Goal: Information Seeking & Learning: Learn about a topic

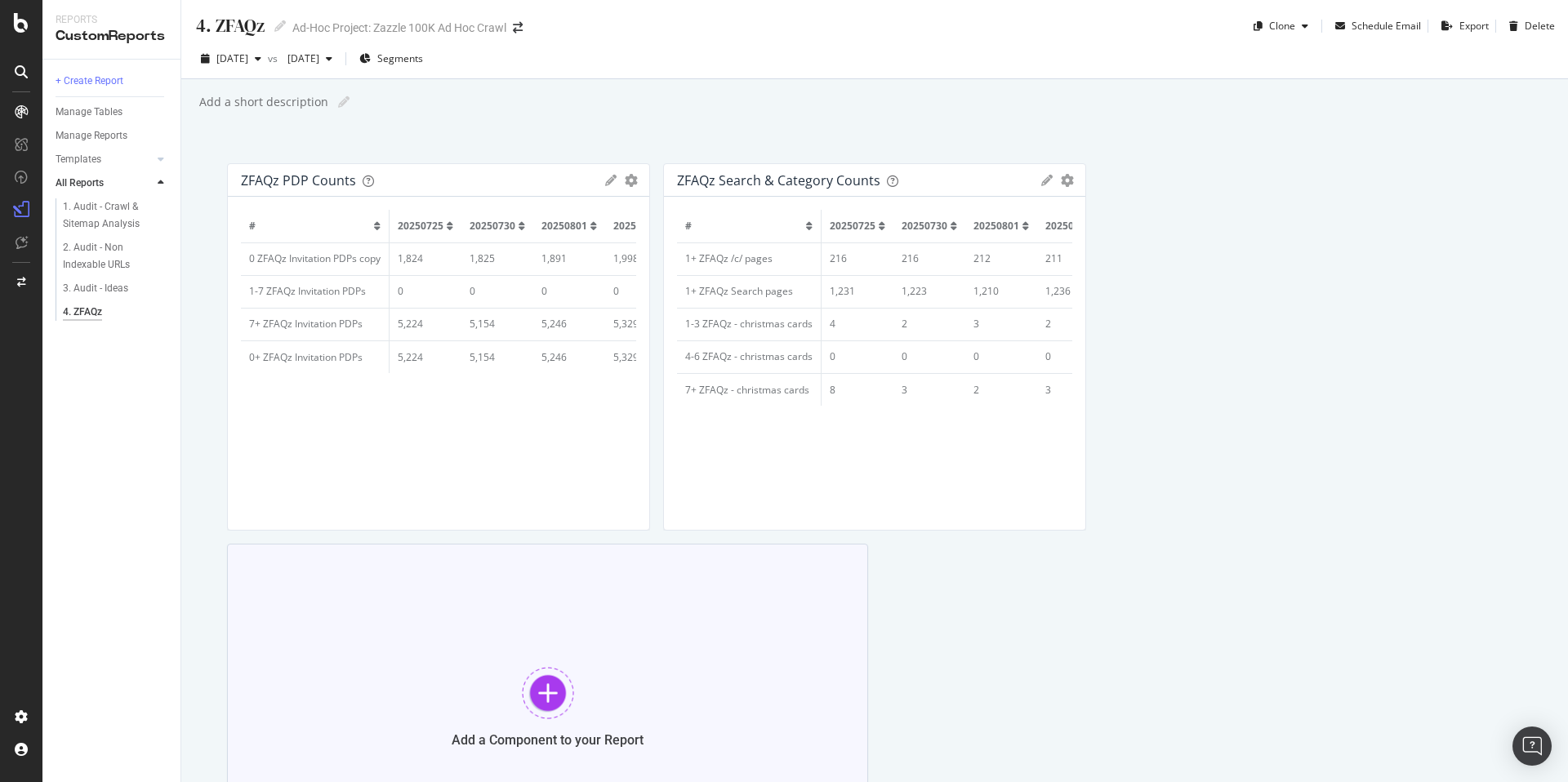
scroll to position [0, 59]
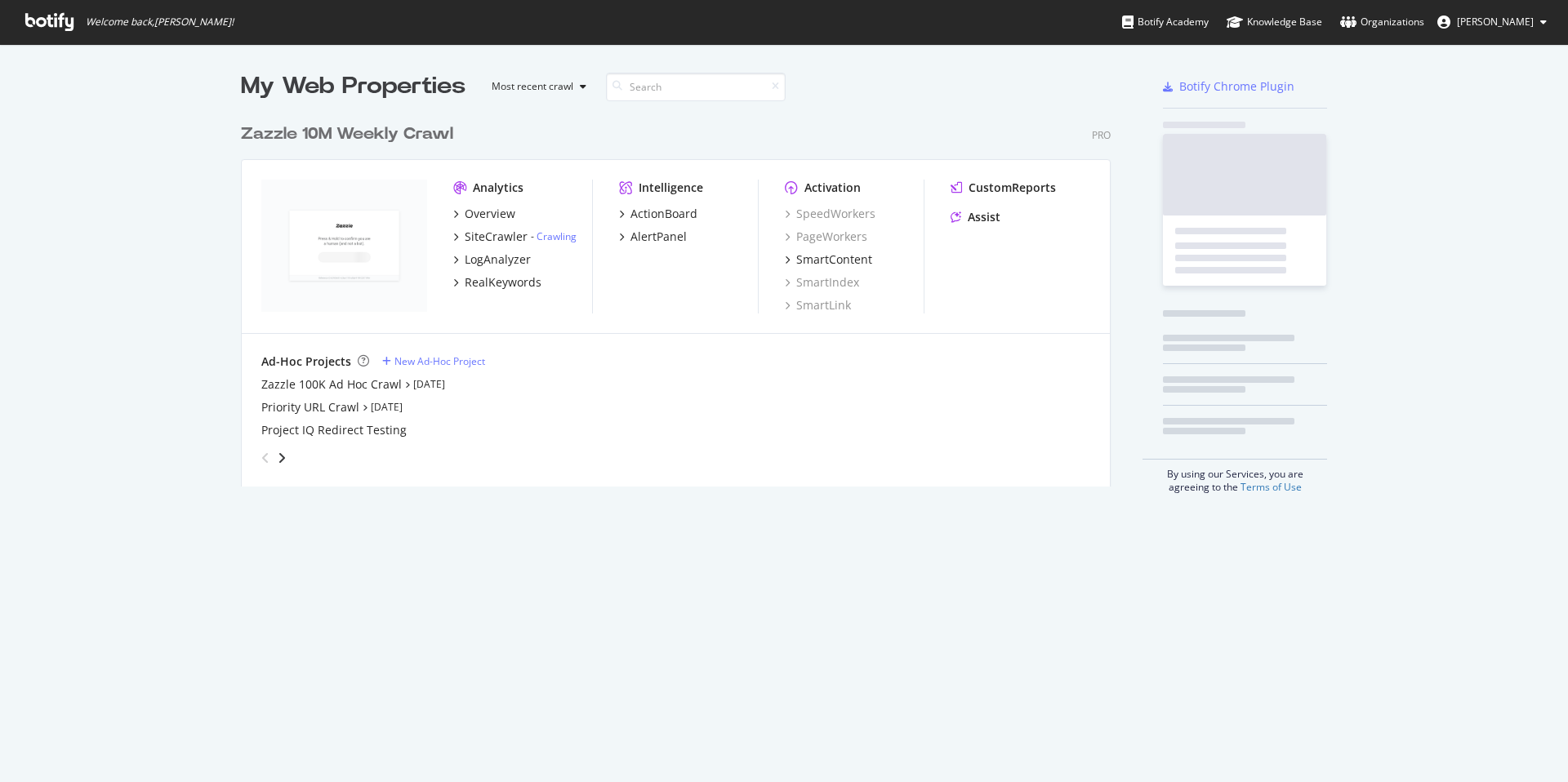
scroll to position [372, 871]
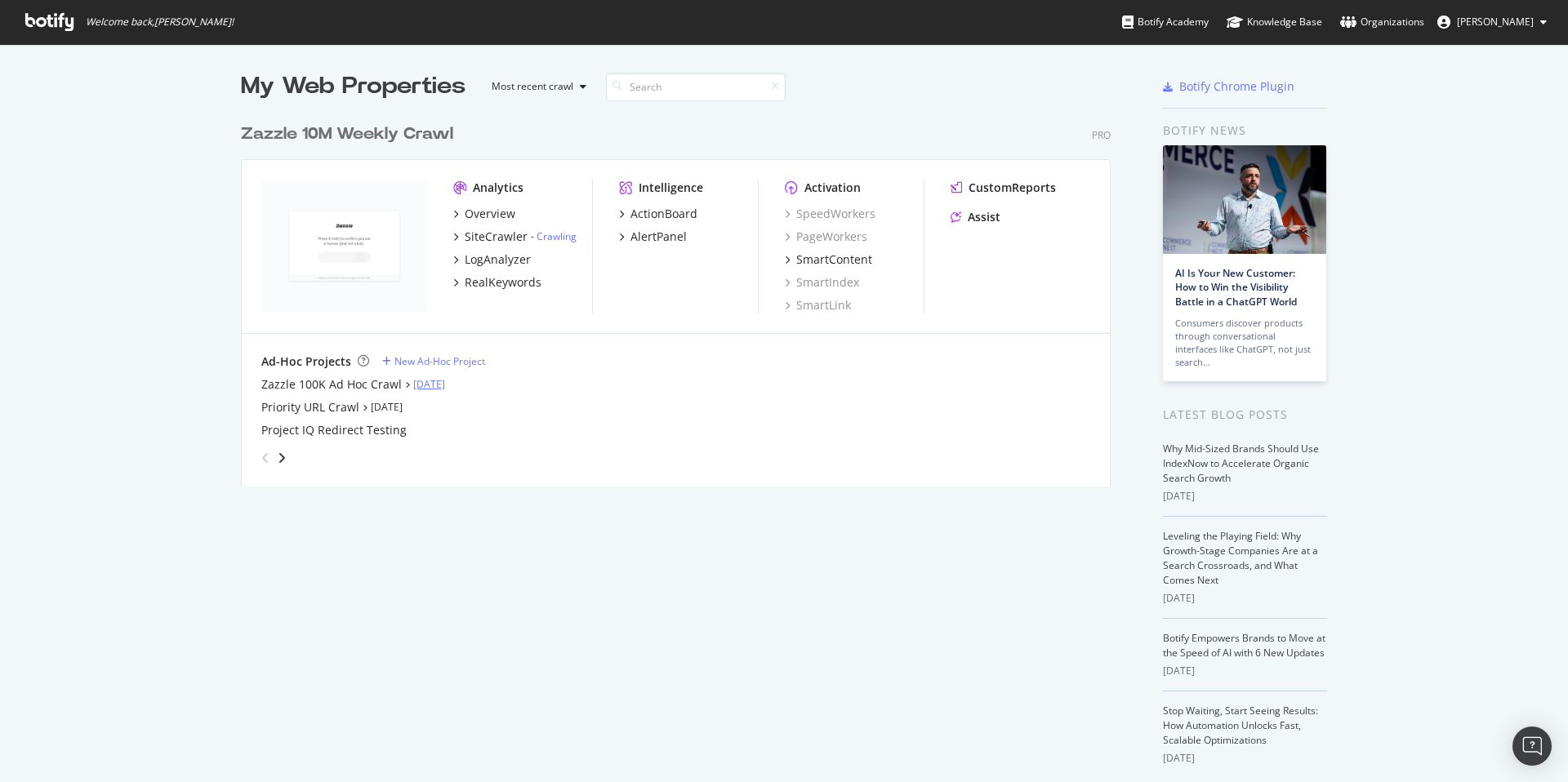
click at [436, 382] on link "Aug 7th 25" at bounding box center [429, 384] width 32 height 14
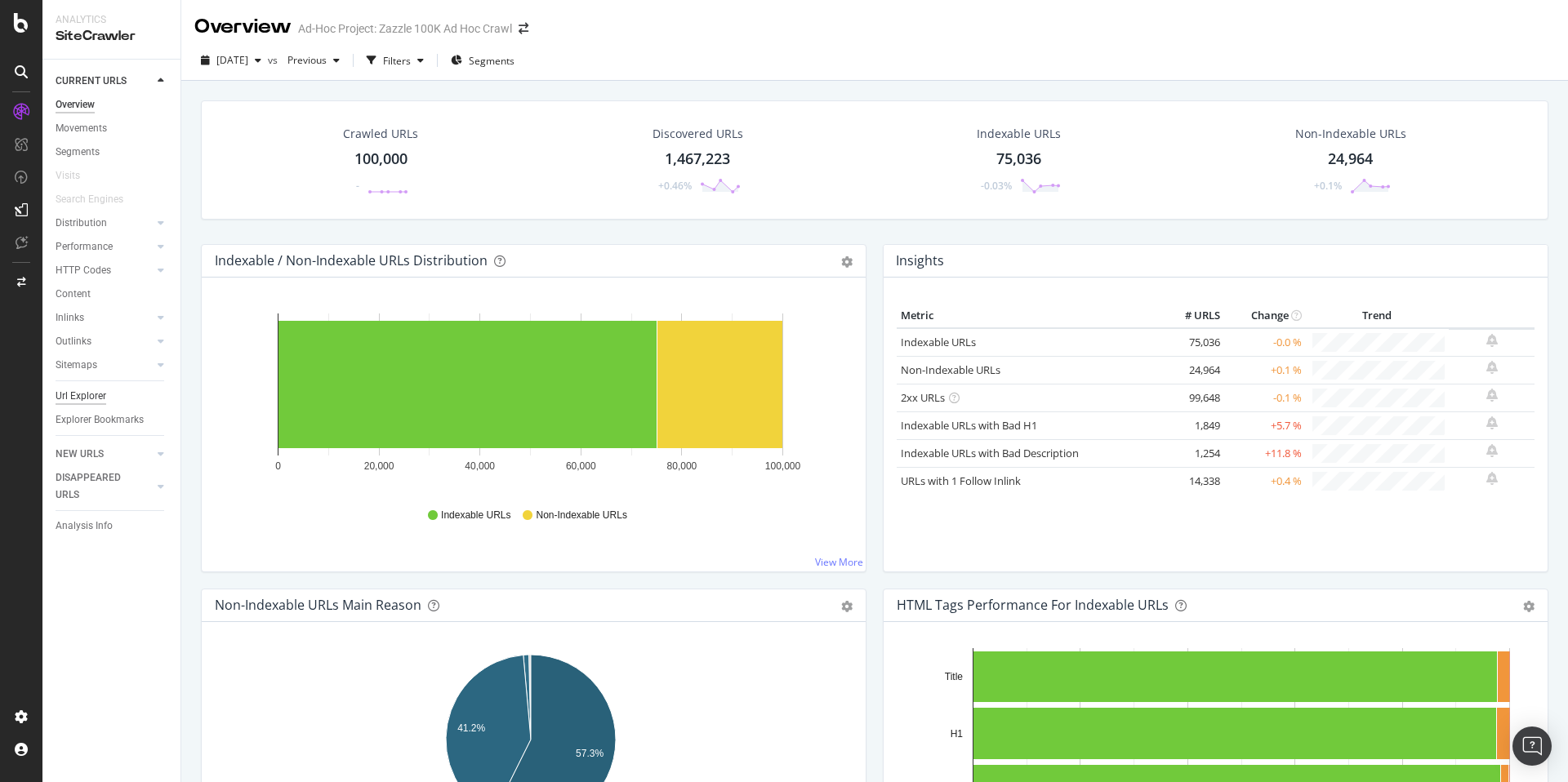
click at [88, 392] on div "Url Explorer" at bounding box center [81, 396] width 51 height 18
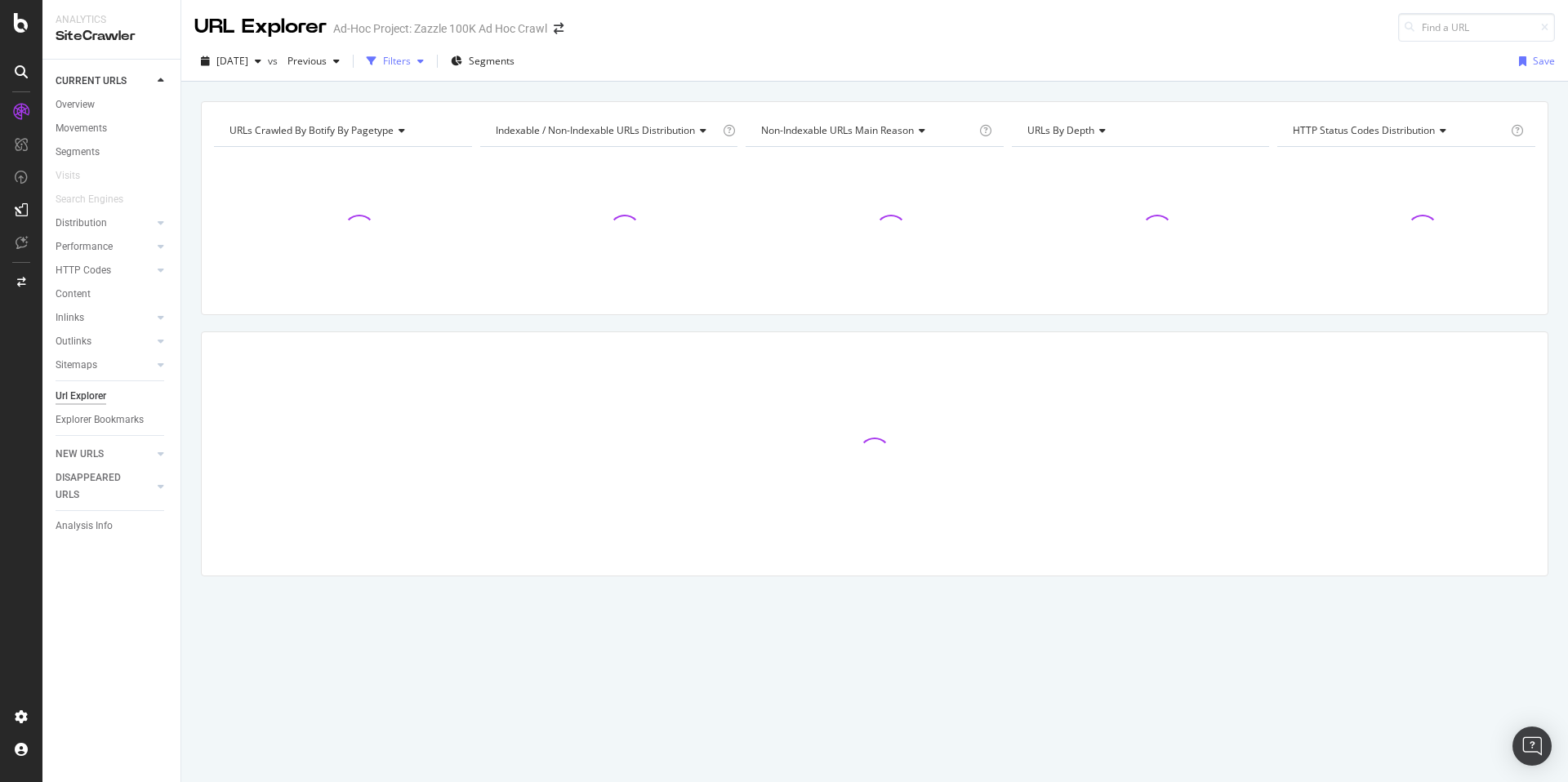
click at [411, 65] on div "Filters" at bounding box center [396, 61] width 27 height 14
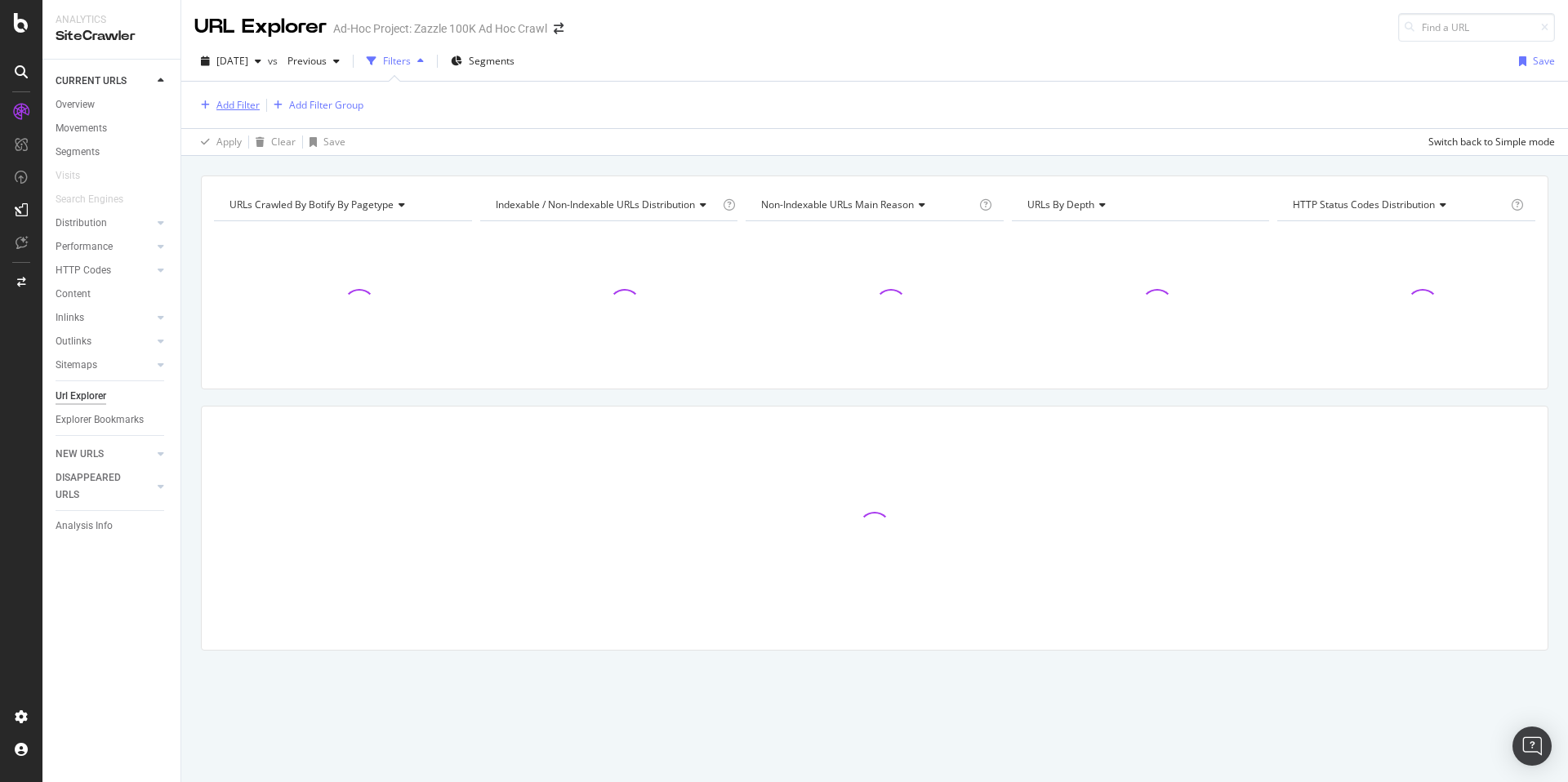
click at [237, 111] on div "Add Filter" at bounding box center [238, 104] width 43 height 14
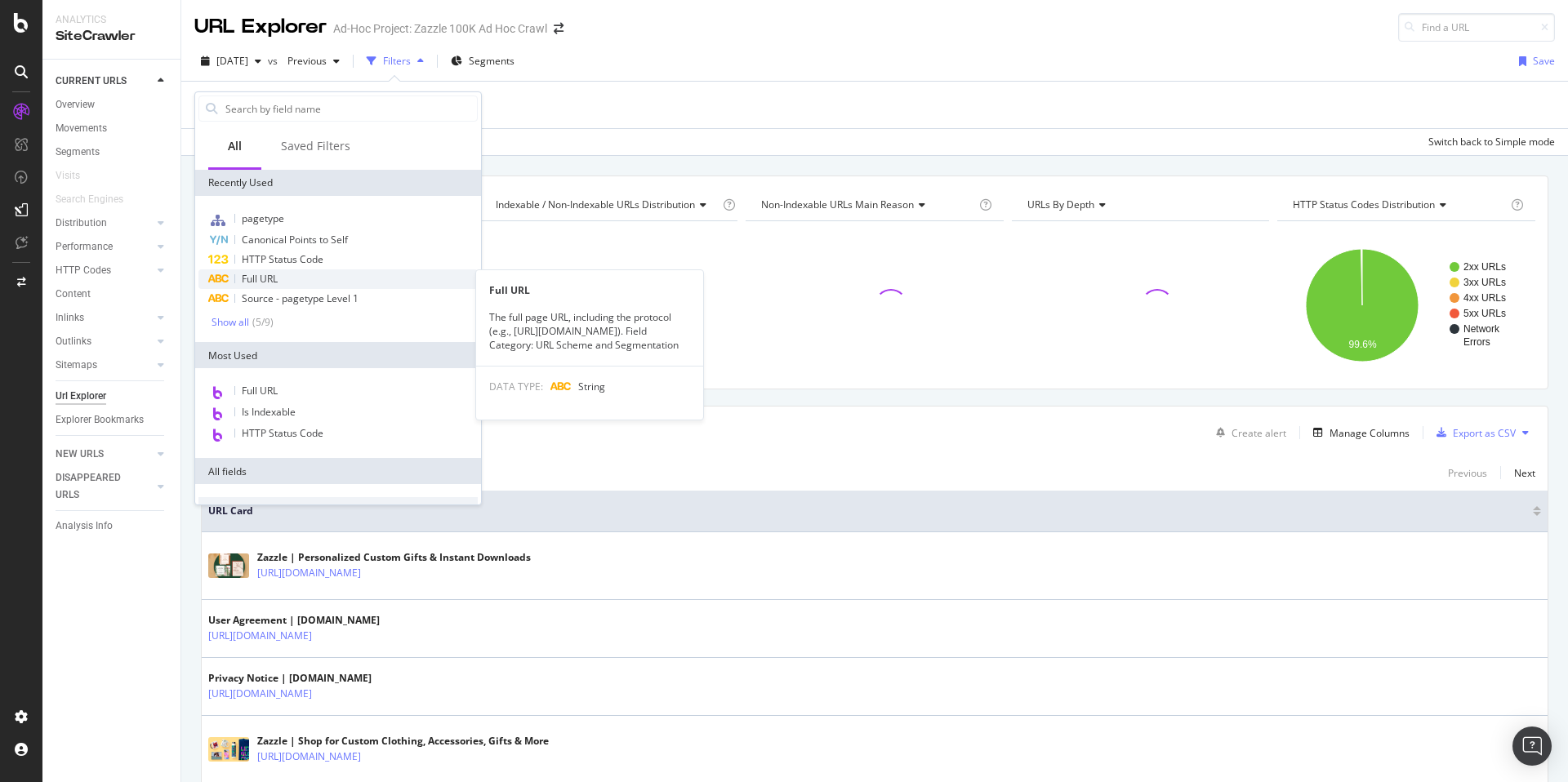
click at [282, 277] on div "Full URL" at bounding box center [338, 279] width 279 height 20
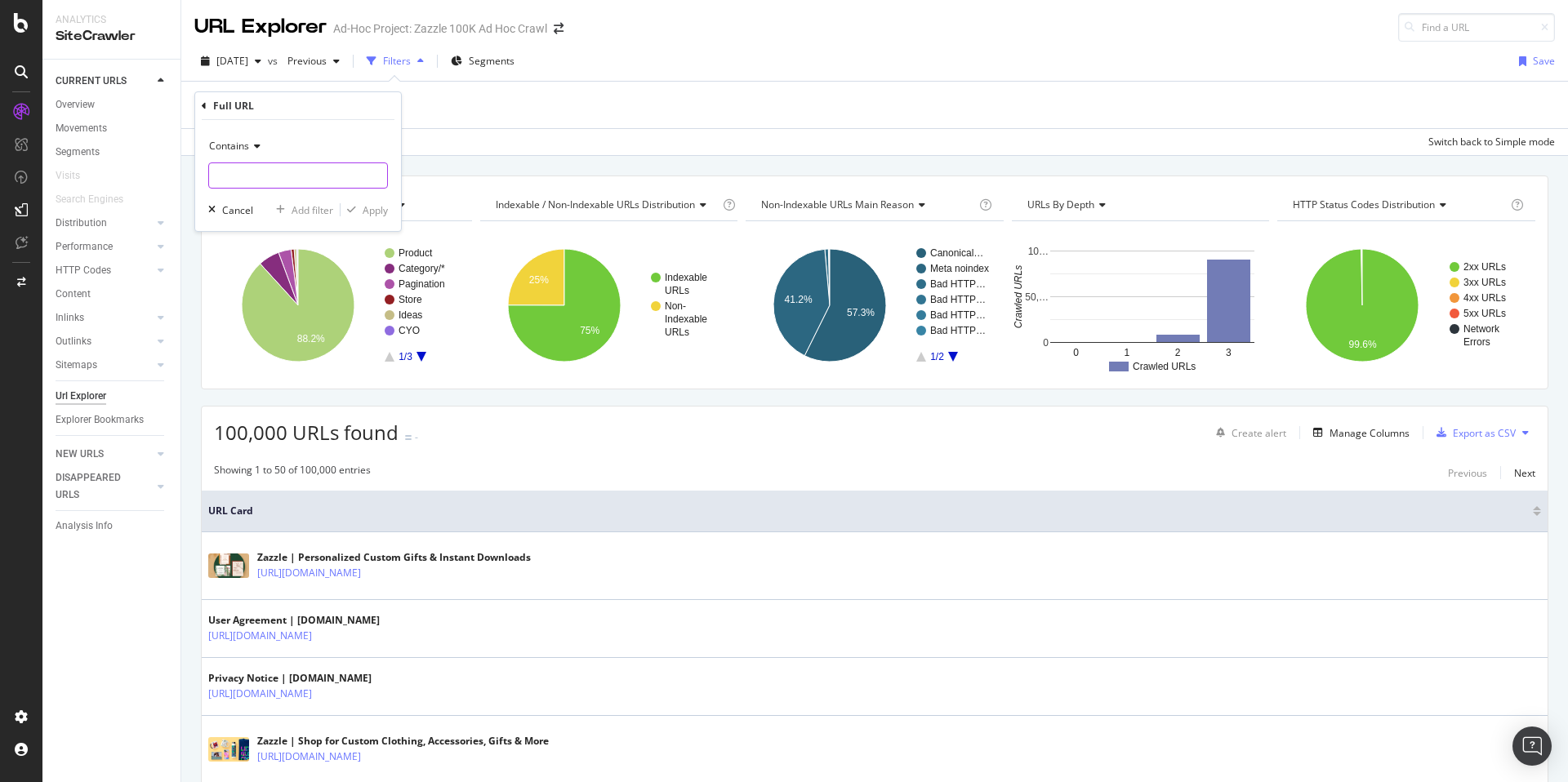
click at [295, 176] on input "text" at bounding box center [298, 175] width 178 height 26
type input "?pg="
click at [368, 199] on div "Contains ?pg= Cancel Add filter Apply" at bounding box center [298, 176] width 206 height 111
click at [370, 205] on div "Apply" at bounding box center [375, 210] width 25 height 14
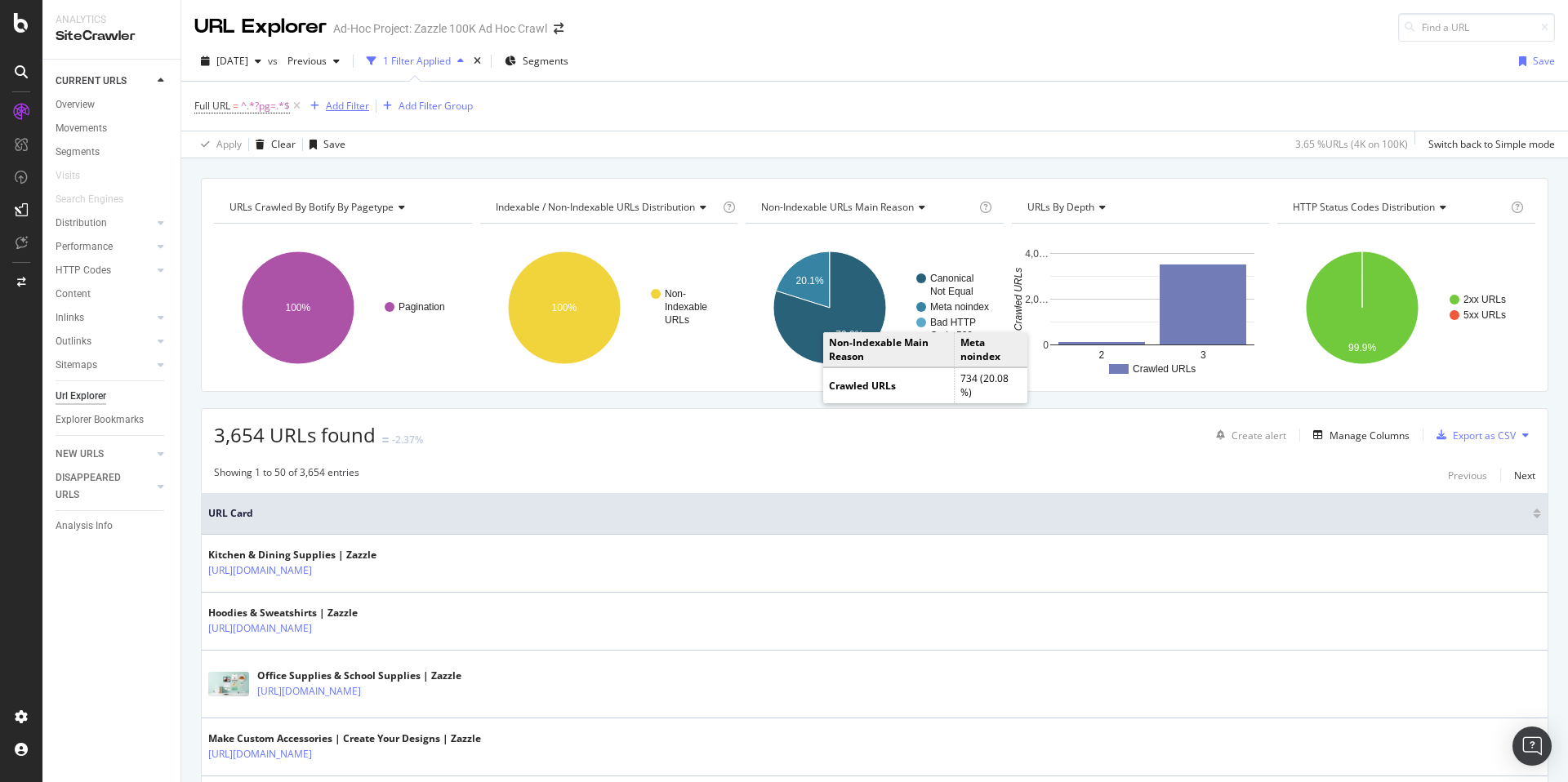
click at [339, 109] on div "Add Filter" at bounding box center [348, 105] width 43 height 14
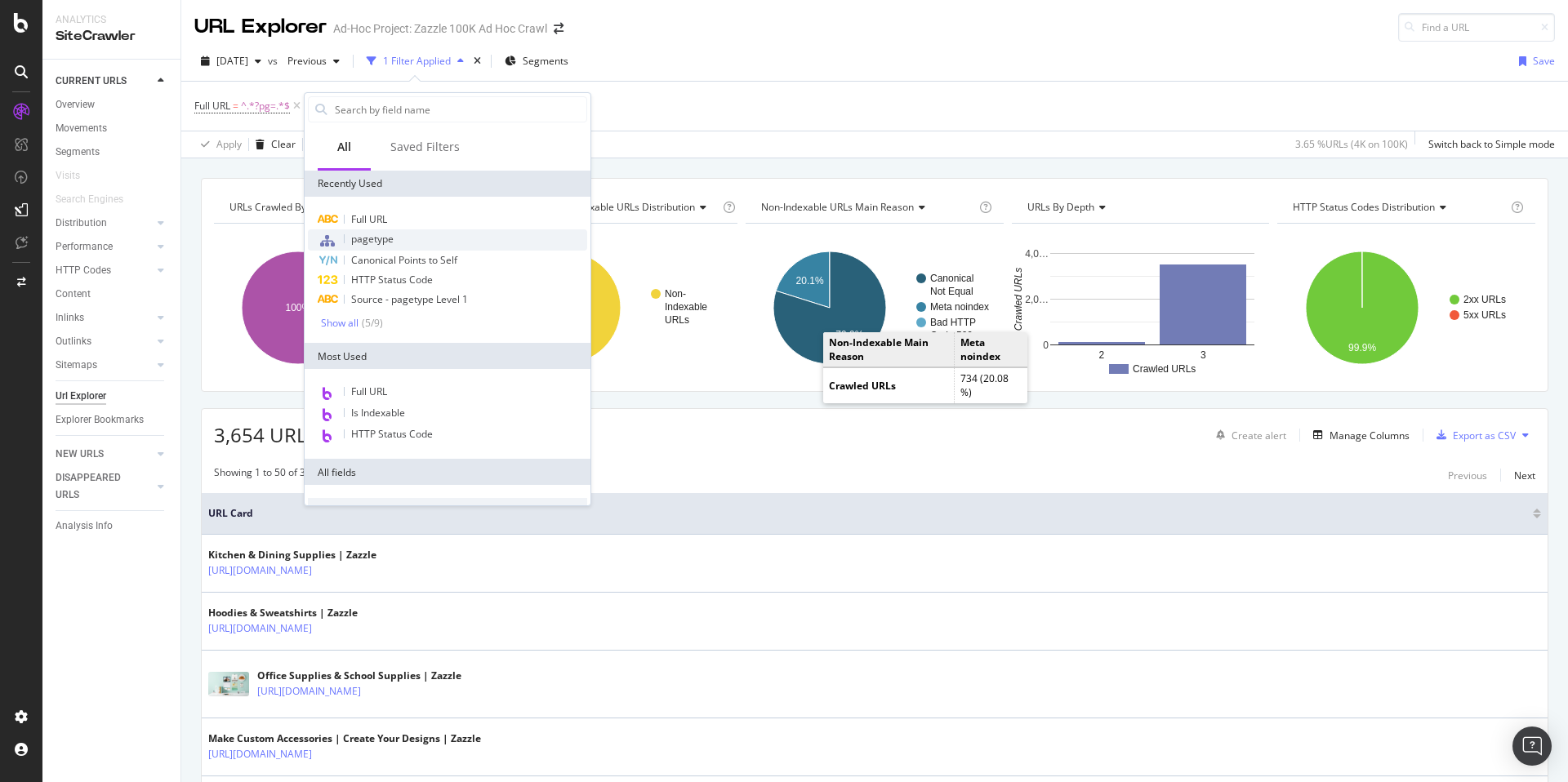
click at [424, 236] on div "pagetype" at bounding box center [447, 240] width 279 height 21
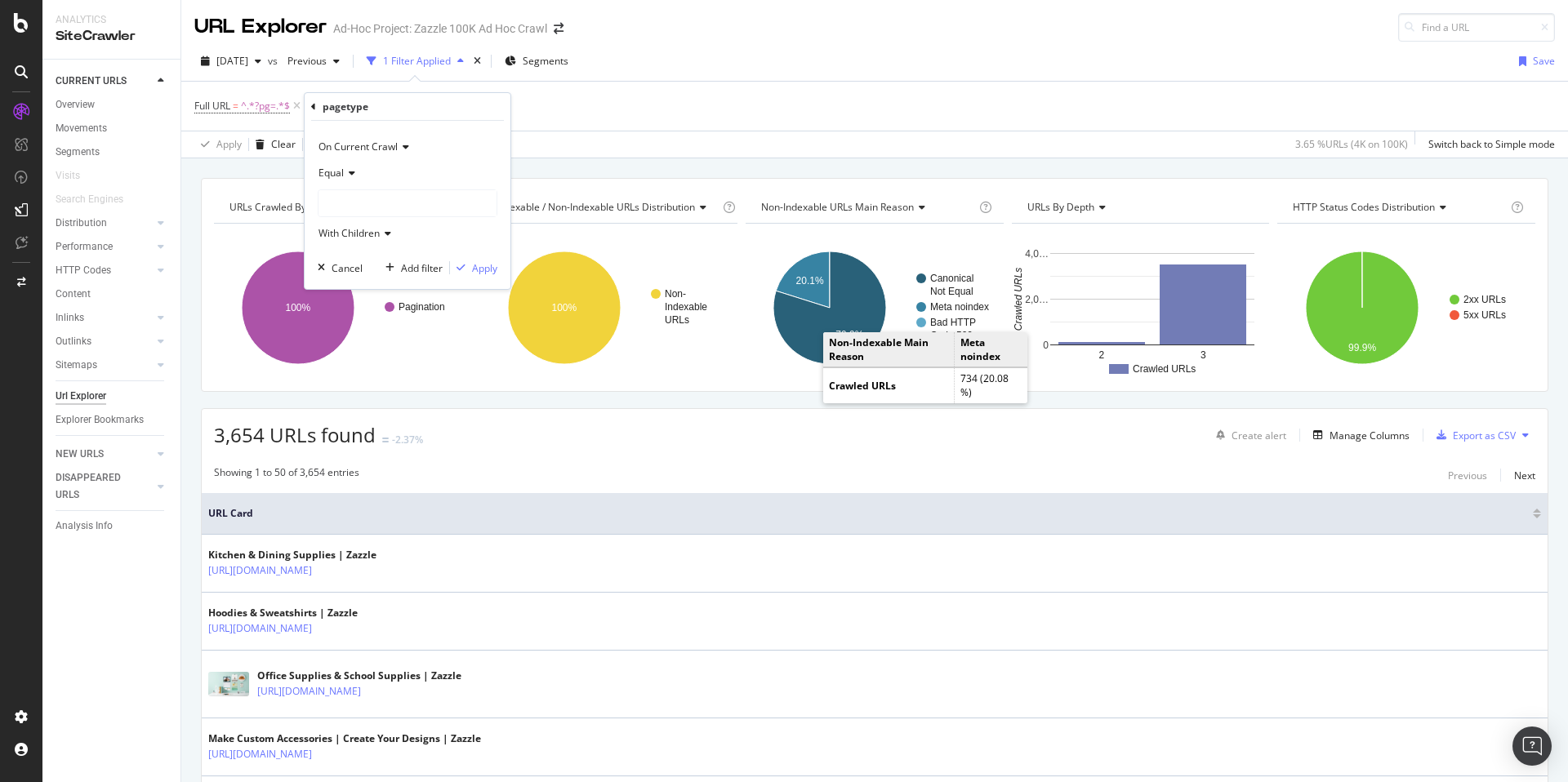
click at [351, 202] on div at bounding box center [407, 203] width 178 height 26
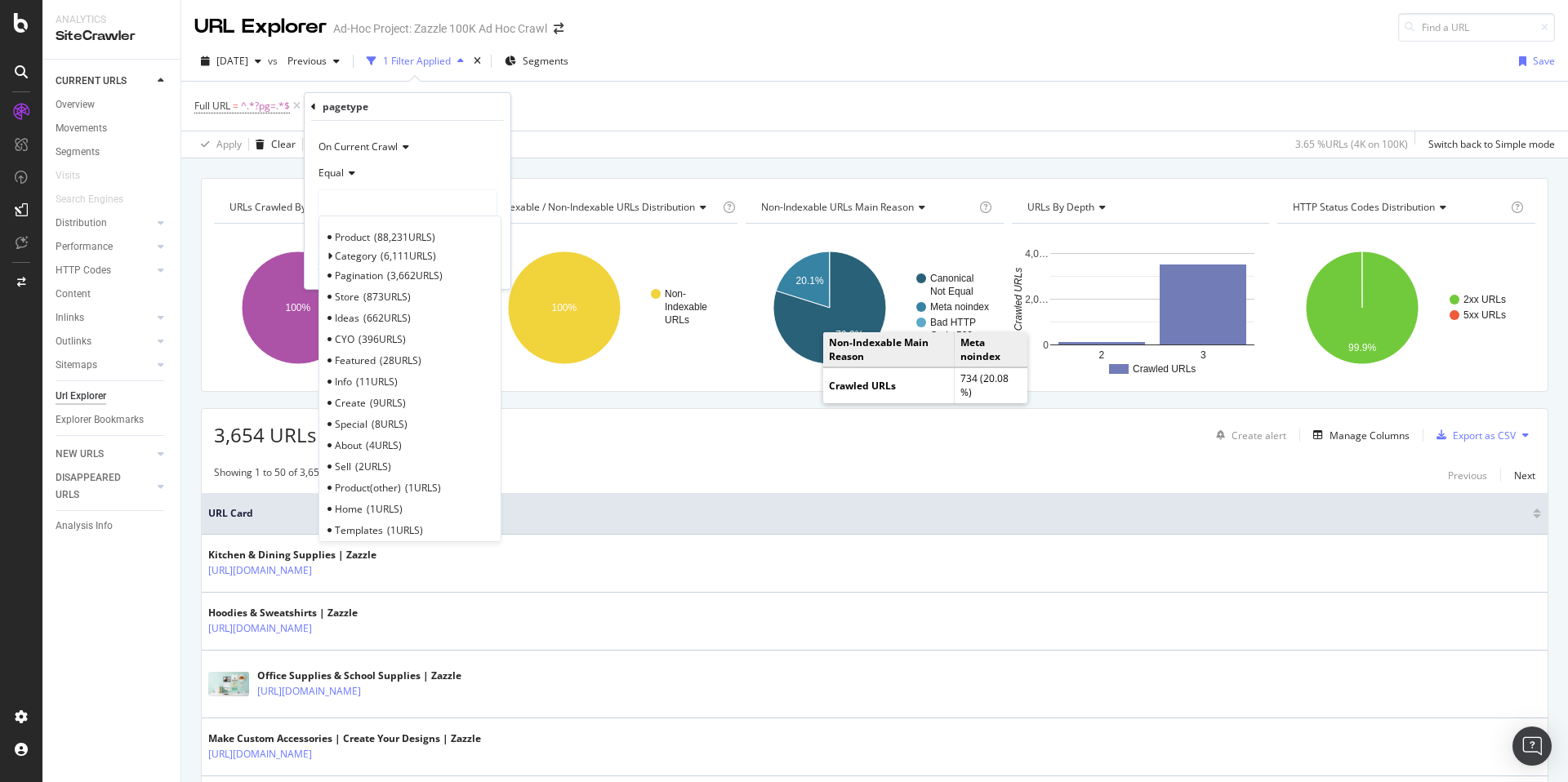
drag, startPoint x: 391, startPoint y: 230, endPoint x: 416, endPoint y: 242, distance: 27.7
click at [392, 230] on span "88,231 URLS" at bounding box center [404, 237] width 62 height 14
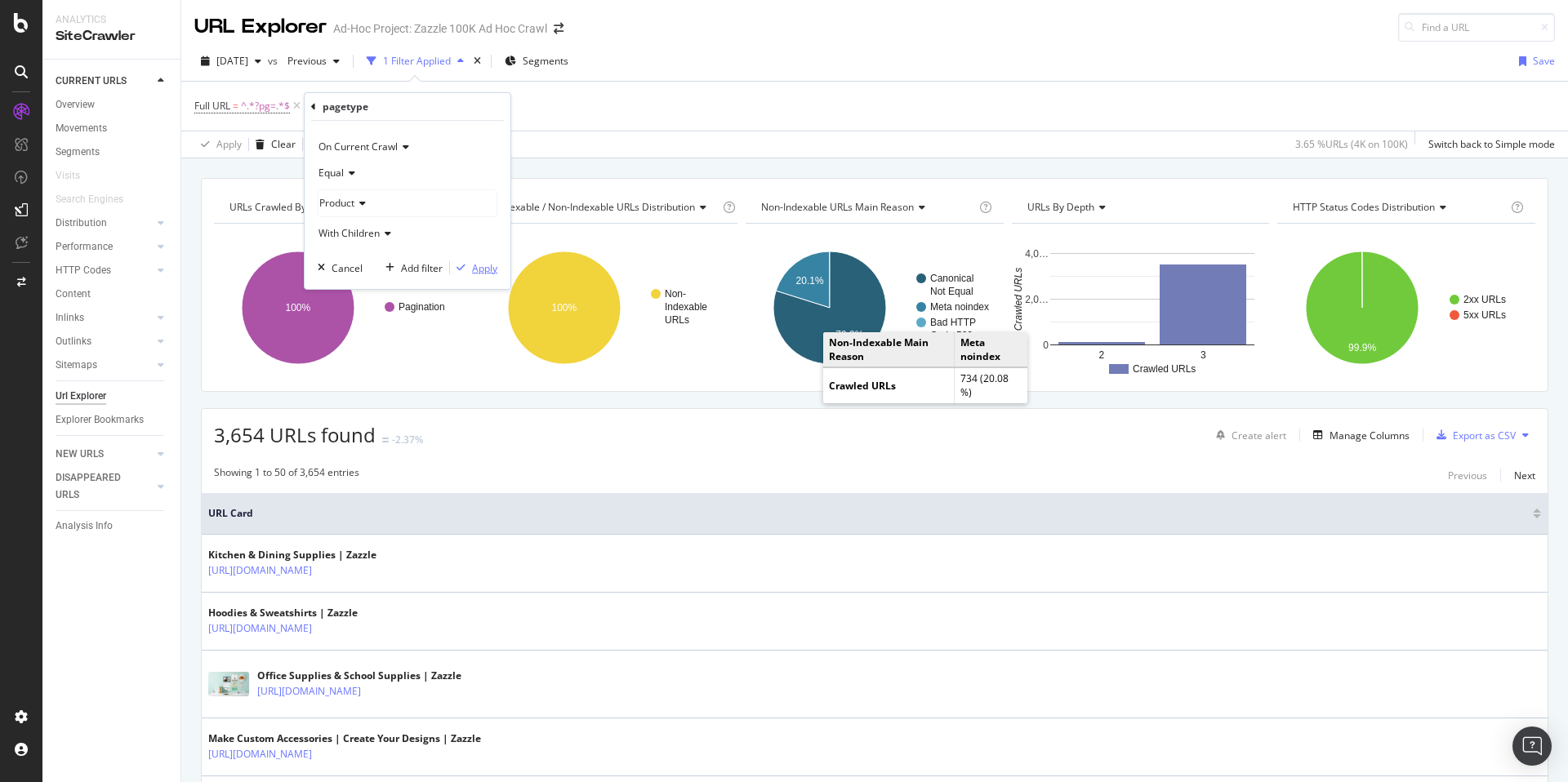
click at [474, 268] on div "Apply" at bounding box center [484, 268] width 25 height 14
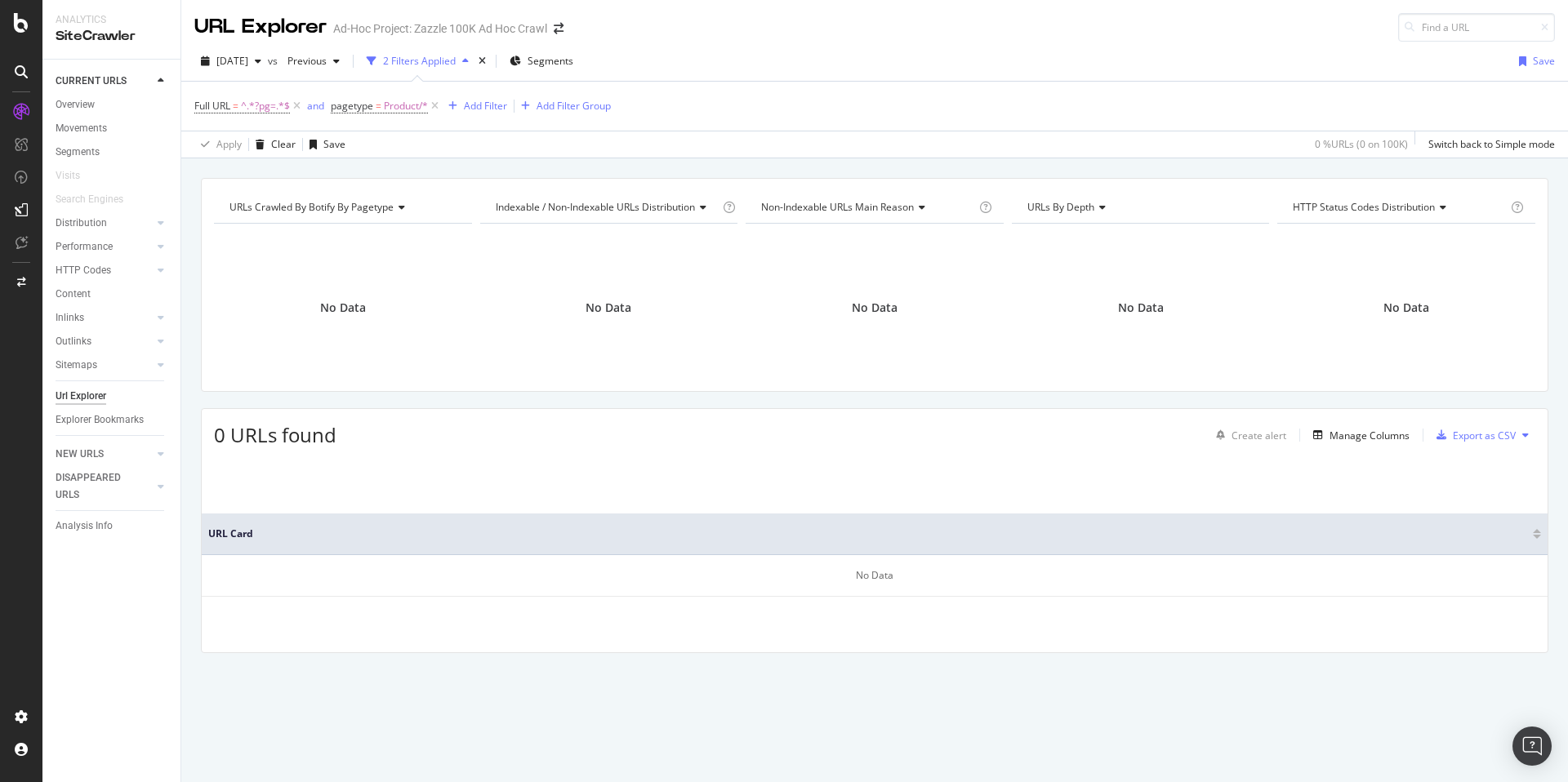
click at [910, 132] on div "Apply Clear Save 0 % URLs ( 0 on 100K ) Switch back to Simple mode" at bounding box center [875, 144] width 1386 height 27
